Goal: Task Accomplishment & Management: Use online tool/utility

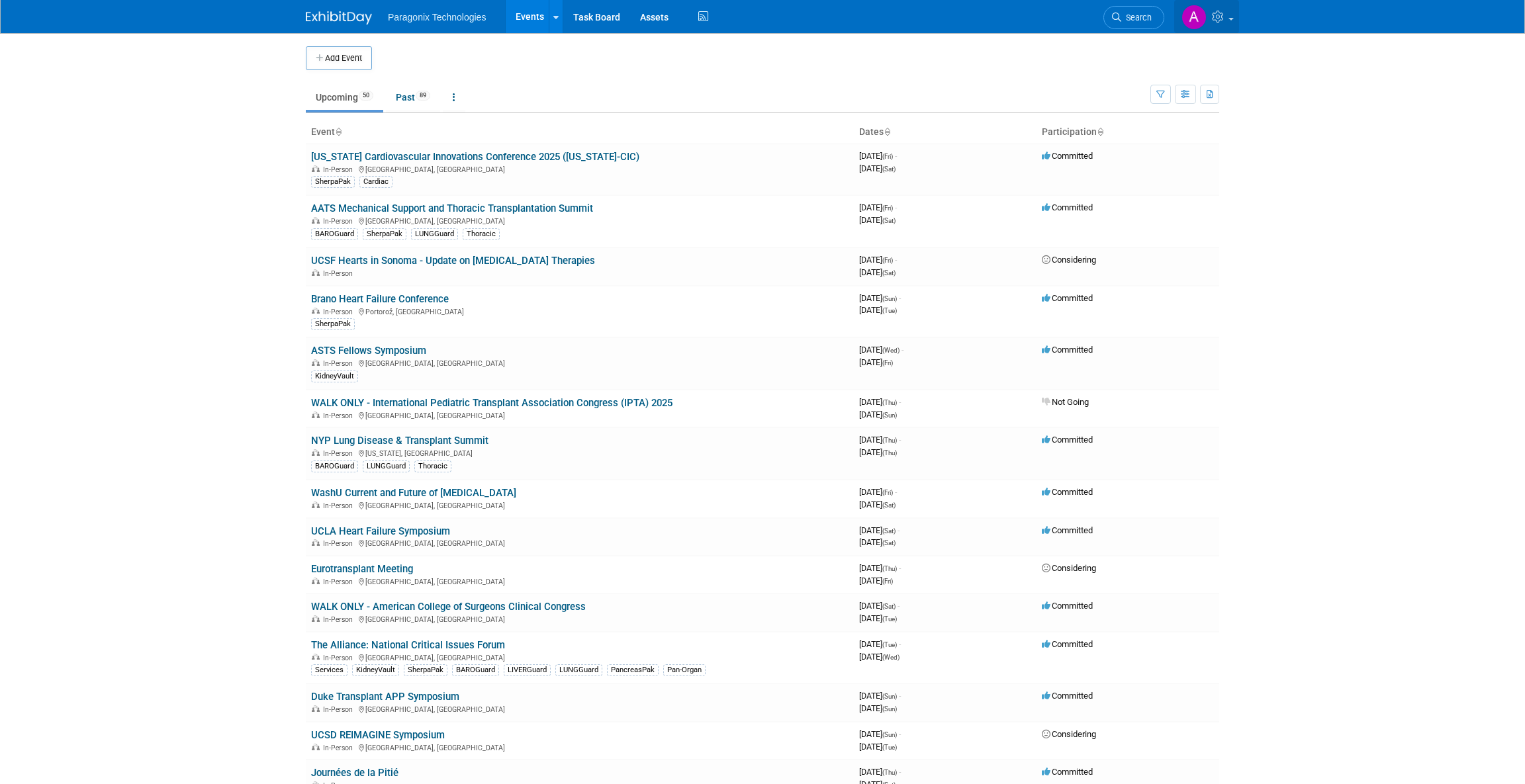
click at [1222, 14] on icon at bounding box center [1220, 17] width 15 height 12
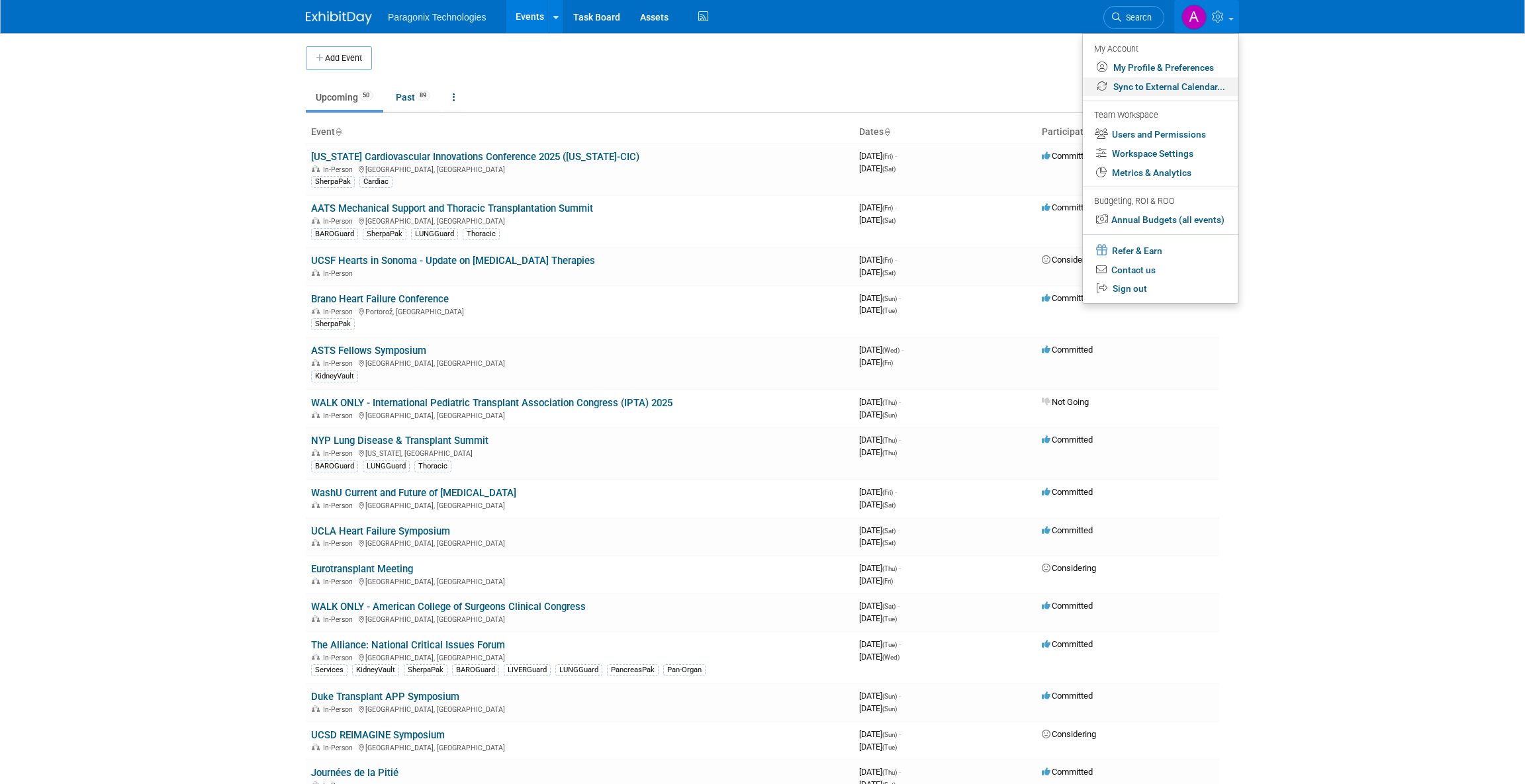
click at [1162, 92] on link "Sync to External Calendar..." at bounding box center [1160, 87] width 156 height 19
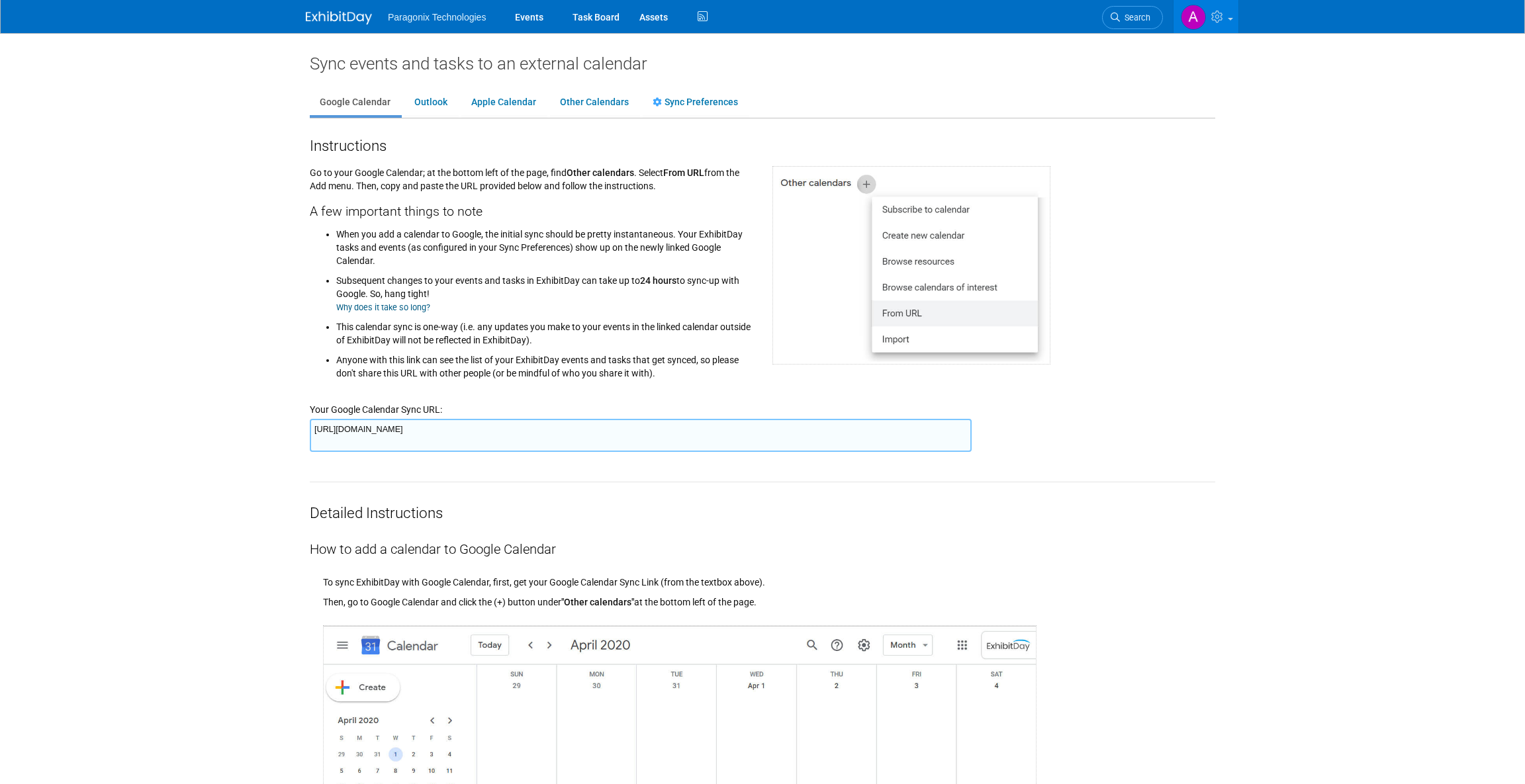
click at [504, 433] on textarea "[URL][DOMAIN_NAME]" at bounding box center [640, 434] width 662 height 33
click at [437, 101] on link "Outlook" at bounding box center [430, 103] width 53 height 25
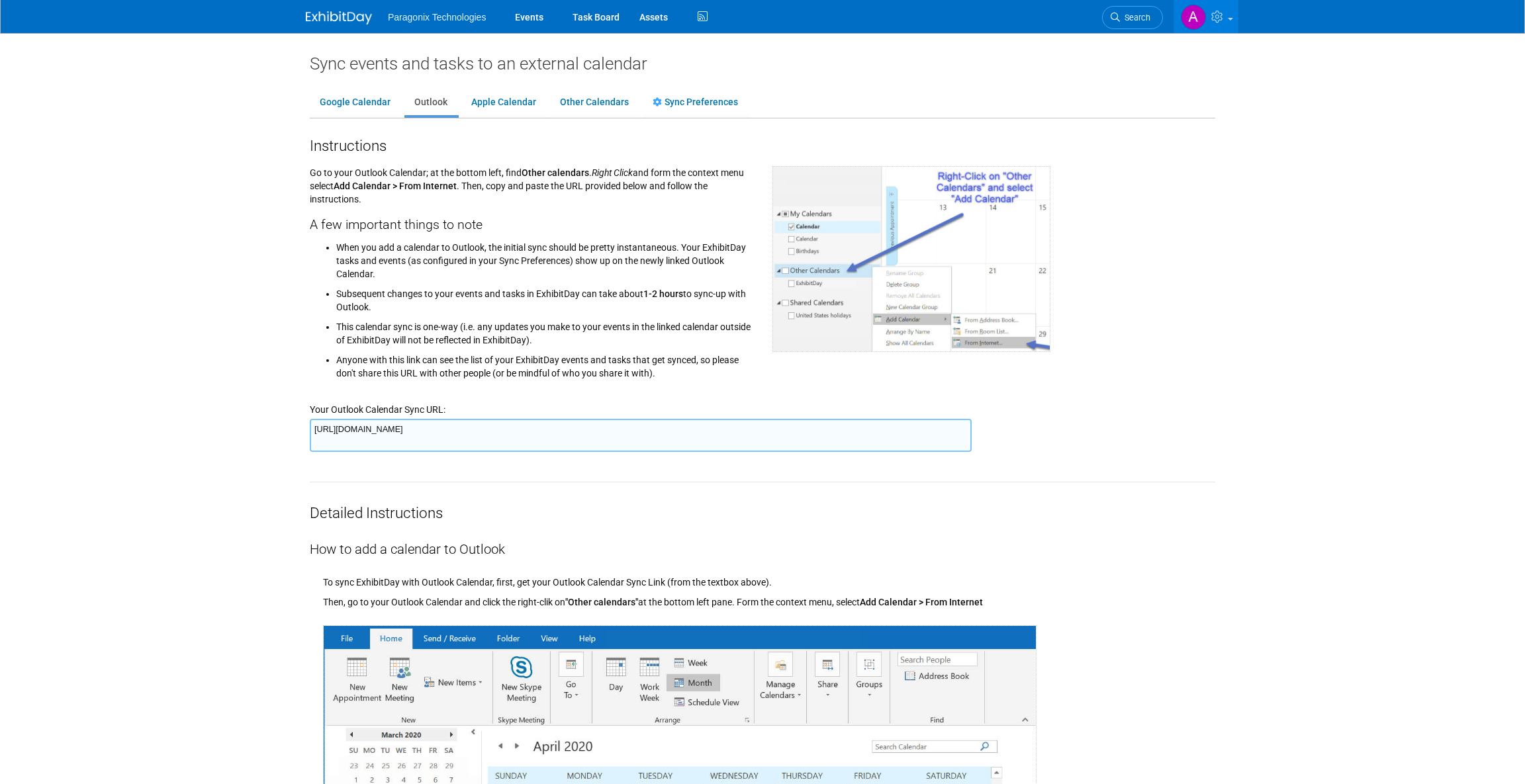
drag, startPoint x: 953, startPoint y: 424, endPoint x: 104, endPoint y: 371, distance: 850.7
click at [104, 371] on body "Paragonix Technologies Events Task Board Assets Activity Feed ." at bounding box center [762, 392] width 1525 height 784
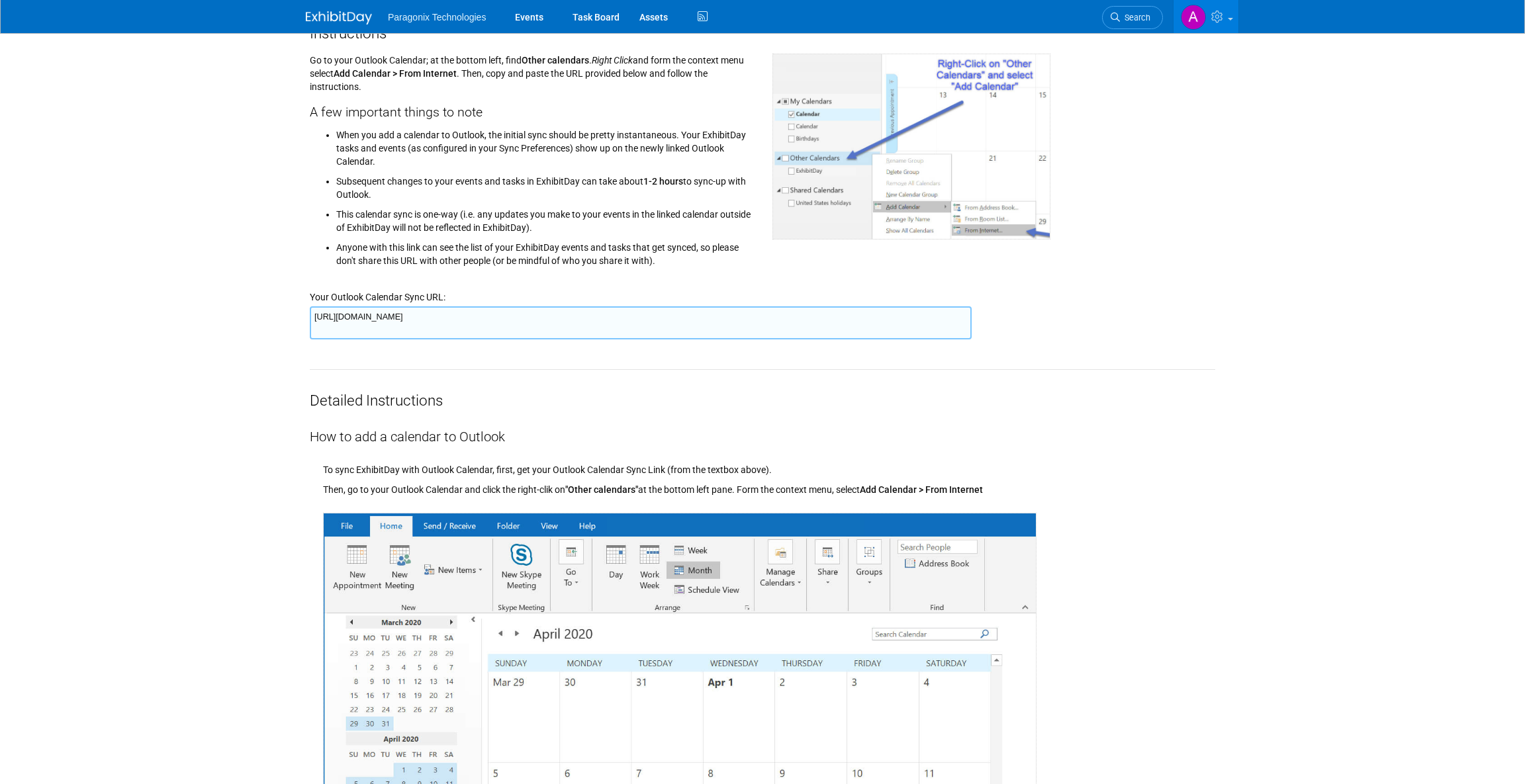
scroll to position [463, 0]
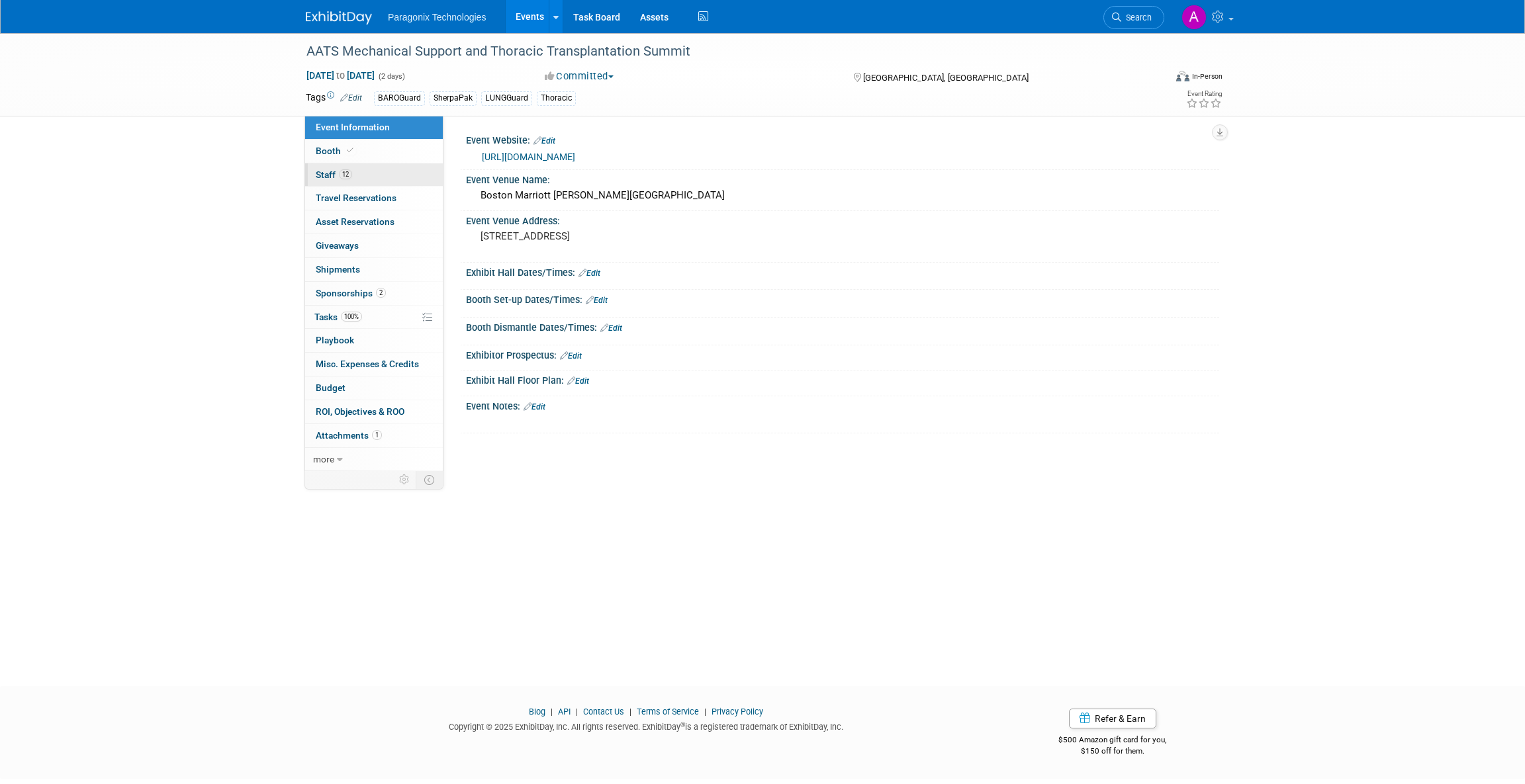
click at [344, 179] on span "12" at bounding box center [346, 175] width 13 height 10
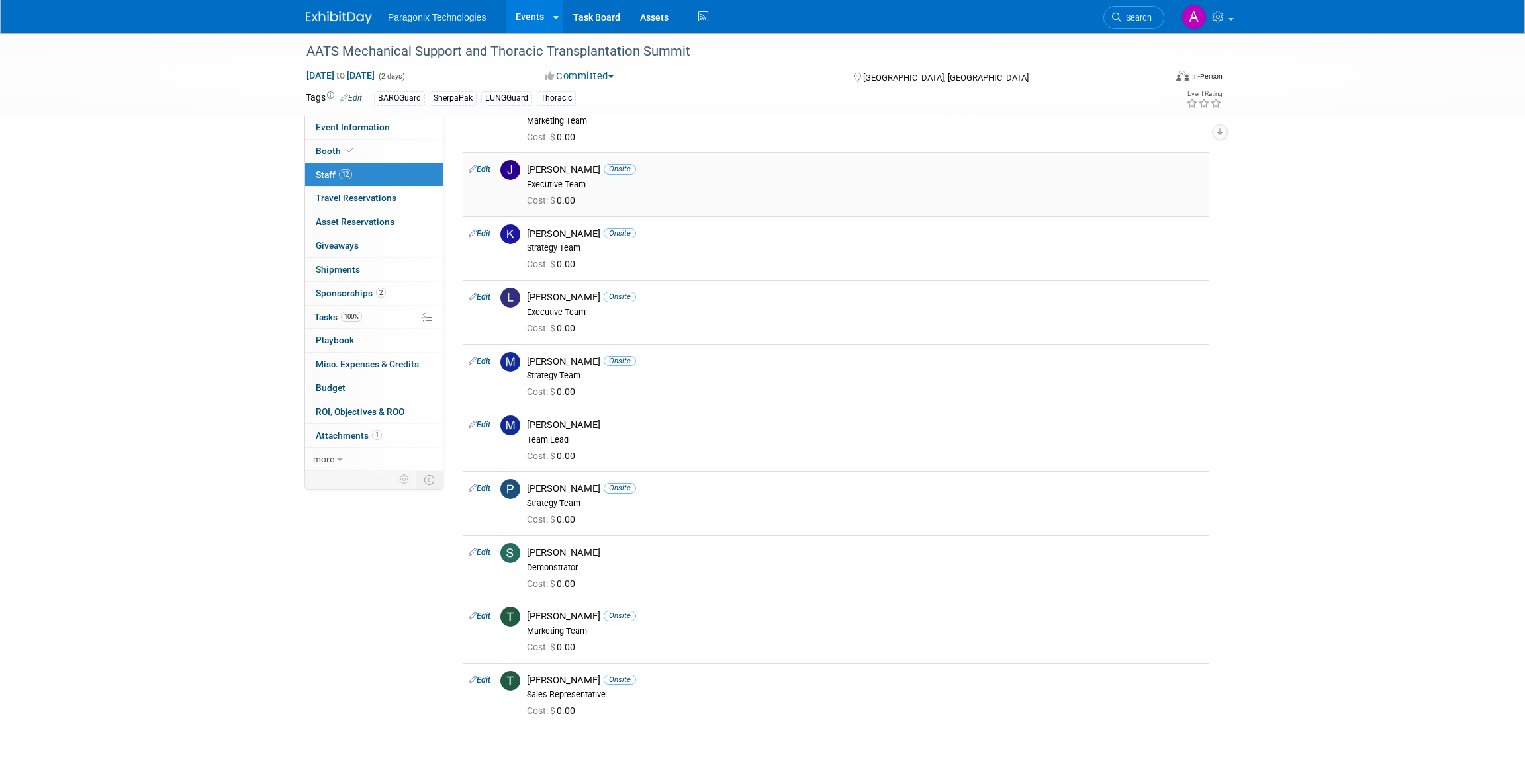
scroll to position [305, 0]
